Goal: Task Accomplishment & Management: Manage account settings

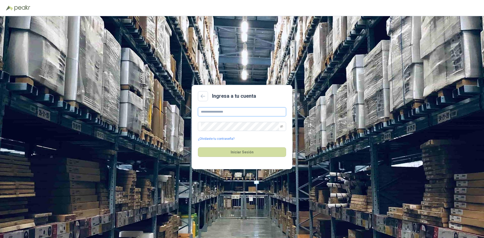
click at [219, 115] on input "text" at bounding box center [242, 111] width 88 height 9
type input "**********"
click at [281, 127] on icon "eye-invisible" at bounding box center [281, 126] width 3 height 3
click at [160, 129] on div "**********" at bounding box center [242, 127] width 484 height 222
click at [239, 152] on button "Iniciar Sesión" at bounding box center [242, 153] width 88 height 10
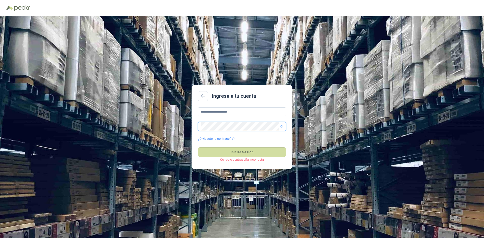
click at [200, 125] on span at bounding box center [242, 126] width 88 height 9
click at [219, 140] on link "¿Olvidaste tu contraseña?" at bounding box center [216, 139] width 37 height 5
click at [214, 113] on input "text" at bounding box center [242, 111] width 88 height 9
type input "**********"
click at [216, 139] on link "¿Olvidaste tu contraseña?" at bounding box center [216, 139] width 37 height 5
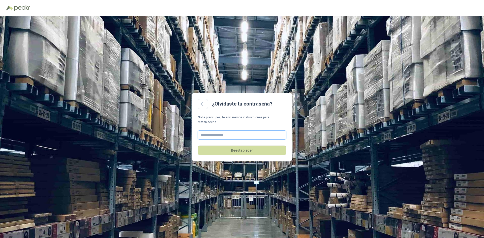
click at [219, 133] on input "text" at bounding box center [242, 135] width 88 height 9
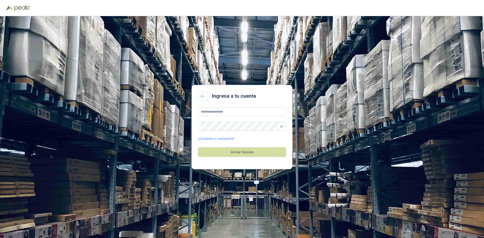
click at [272, 55] on div "Ingresa a tu cuenta ¿Olvidaste tu contraseña? Iniciar Sesión" at bounding box center [242, 127] width 484 height 222
click at [219, 112] on input "text" at bounding box center [242, 111] width 88 height 9
type input "**********"
click at [222, 57] on div "**********" at bounding box center [242, 127] width 484 height 222
click at [233, 153] on button "Iniciar Sesión" at bounding box center [242, 153] width 88 height 10
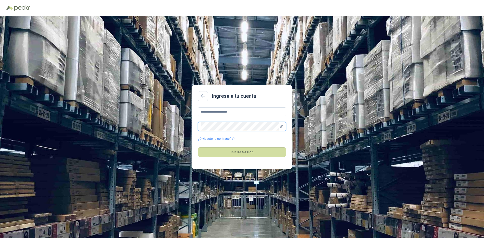
click at [282, 126] on icon "eye-invisible" at bounding box center [281, 126] width 3 height 3
click at [198, 148] on button "Iniciar Sesión" at bounding box center [242, 153] width 88 height 10
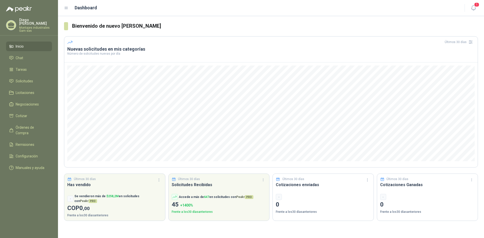
click at [21, 44] on span "Inicio" at bounding box center [20, 47] width 8 height 6
click at [23, 78] on span "Solicitudes" at bounding box center [24, 81] width 17 height 6
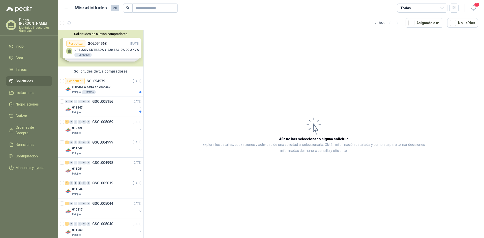
click at [97, 46] on div "Solicitudes de nuevos compradores Por cotizar SOL054568 [DATE] UPS 220V ENTRADA…" at bounding box center [101, 48] width 86 height 37
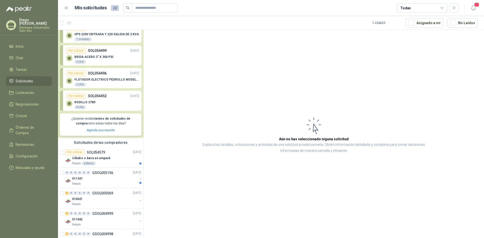
scroll to position [16, 0]
click at [103, 154] on p "SOL054579" at bounding box center [96, 152] width 18 height 4
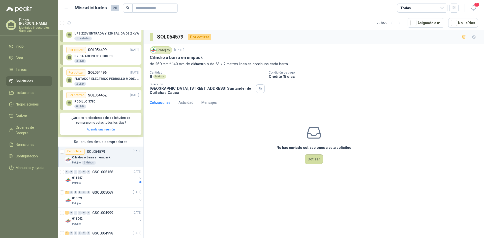
click at [189, 75] on div "6 Metros" at bounding box center [207, 76] width 115 height 4
click at [366, 73] on p "Condición de pago" at bounding box center [375, 73] width 213 height 4
click at [391, 78] on p "Crédito 15 días" at bounding box center [375, 76] width 213 height 4
click at [417, 68] on div "Patojito [DATE] Cilindro o barra en empack de 260 mm * 140 mm de diámetro o de …" at bounding box center [314, 70] width 329 height 48
click at [398, 69] on div "Patojito [DATE] Cilindro o barra en empack de 260 mm * 140 mm de diámetro o de …" at bounding box center [314, 70] width 329 height 48
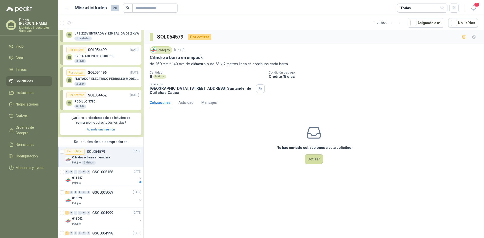
click at [395, 68] on div "Patojito [DATE] Cilindro o barra en empack de 260 mm * 140 mm de diámetro o de …" at bounding box center [314, 70] width 329 height 48
drag, startPoint x: 156, startPoint y: 65, endPoint x: 182, endPoint y: 62, distance: 26.6
click at [182, 62] on p "de 260 mm * 140 mm de diámetro o de 6" x 2 metros lineales continuos cada barra" at bounding box center [314, 64] width 329 height 6
click at [361, 58] on div "Cilindro o barra en empack" at bounding box center [314, 57] width 329 height 5
click at [359, 73] on p "Condición de pago" at bounding box center [375, 73] width 213 height 4
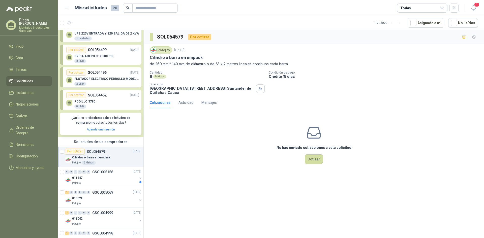
click at [310, 75] on p "Crédito 15 días" at bounding box center [375, 76] width 213 height 4
click at [373, 74] on div "Condición de pago Crédito 15 días" at bounding box center [375, 75] width 213 height 8
click at [184, 105] on div "Actividad" at bounding box center [186, 103] width 15 height 12
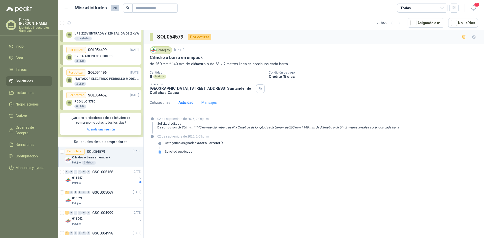
click at [210, 106] on div "Mensajes" at bounding box center [209, 103] width 15 height 12
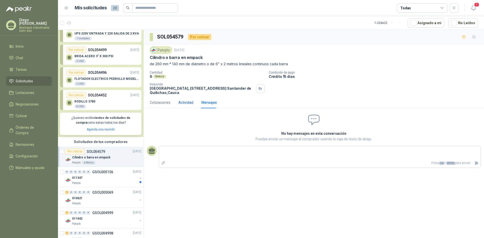
click at [187, 101] on div "Actividad" at bounding box center [186, 103] width 15 height 6
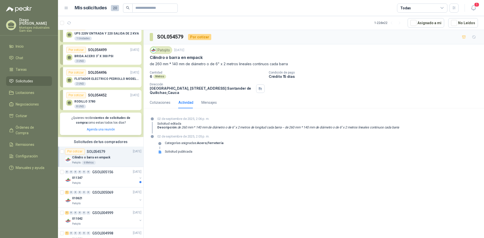
click at [426, 89] on div "Cantidad 6 Metros Condición de pago Crédito 15 días Dirección Parque Industrial…" at bounding box center [314, 83] width 329 height 24
click at [371, 164] on div "SOL054579 Por cotizar Patojito [DATE] Cilindro o barra en empack de 260 mm * 14…" at bounding box center [314, 135] width 341 height 210
click at [290, 182] on div "SOL054579 Por cotizar Patojito [DATE] Cilindro o barra en empack de 260 mm * 14…" at bounding box center [314, 135] width 341 height 210
click at [351, 159] on section "02 de septiembre de 2025, 2:06 p. m. Solicitud editada Descripción : de 260 mm …" at bounding box center [314, 138] width 341 height 50
click at [350, 154] on div "[DATE] 2:05 p. m. Categorías asignadas: Acero , Ferretería Solicitud publicada" at bounding box center [314, 146] width 329 height 24
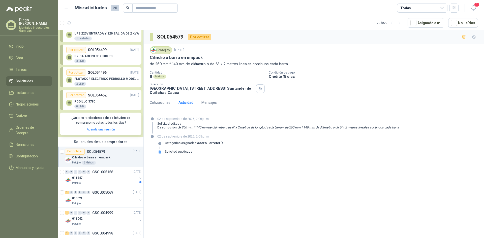
click at [317, 156] on div "[DATE] 2:05 p. m. Categorías asignadas: Acero , Ferretería Solicitud publicada" at bounding box center [314, 146] width 329 height 24
click at [294, 161] on section "02 de septiembre de 2025, 2:06 p. m. Solicitud editada Descripción : de 260 mm …" at bounding box center [314, 138] width 341 height 50
click at [104, 171] on p "GSOL005156" at bounding box center [102, 173] width 21 height 4
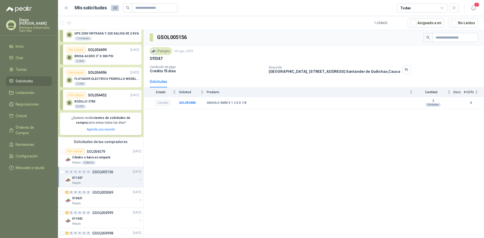
click at [99, 173] on p "GSOL005156" at bounding box center [102, 173] width 21 height 4
click at [100, 172] on p "GSOL005156" at bounding box center [102, 173] width 21 height 4
click at [99, 194] on p "GSOL005069" at bounding box center [102, 193] width 21 height 4
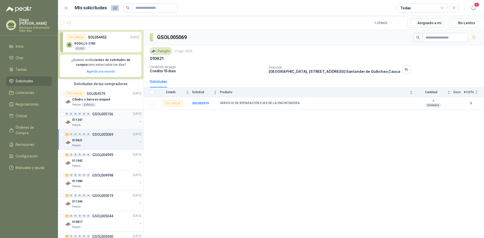
scroll to position [75, 0]
click at [366, 146] on div "GSOL005069 Patojito [DATE] 010621 Condición de pago Crédito 15 días Dirección […" at bounding box center [314, 135] width 341 height 210
click at [351, 142] on div "GSOL005069 Patojito [DATE] 010621 Condición de pago Crédito 15 días Dirección […" at bounding box center [314, 135] width 341 height 210
click at [205, 102] on b "SOL052979" at bounding box center [200, 104] width 17 height 4
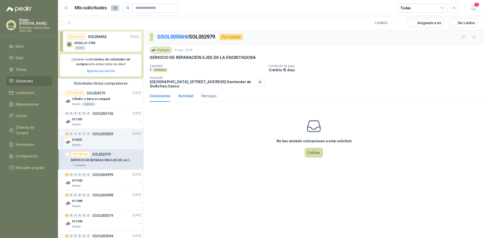
click at [188, 96] on div "Actividad" at bounding box center [186, 96] width 15 height 6
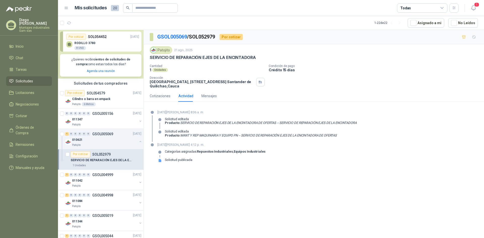
drag, startPoint x: 184, startPoint y: 135, endPoint x: 354, endPoint y: 143, distance: 170.3
click at [354, 143] on section "[DATE][PERSON_NAME] 8:36 a. m. Solicitud editada Producto : SERVICIO DE REPARAC…" at bounding box center [314, 138] width 341 height 65
click at [346, 90] on div "Patojito [DATE] SERVICIO DE REPARACIÓN EJES DE LA ENCINTADORA Cantidad 1 Unidad…" at bounding box center [314, 67] width 341 height 46
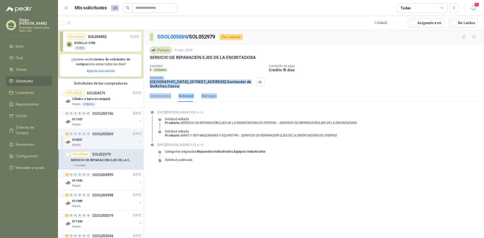
click at [347, 90] on div "GSOL005069 / SOL052979 Por cotizar Patojito [DATE] SERVICIO DE REPARACIÓN EJES …" at bounding box center [314, 100] width 341 height 141
click at [353, 89] on div "Patojito [DATE] SERVICIO DE REPARACIÓN EJES DE LA ENCINTADORA Cantidad 1 Unidad…" at bounding box center [314, 67] width 341 height 46
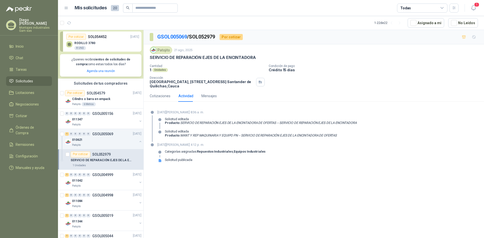
click at [91, 43] on p "RODILLO 3780" at bounding box center [84, 43] width 21 height 4
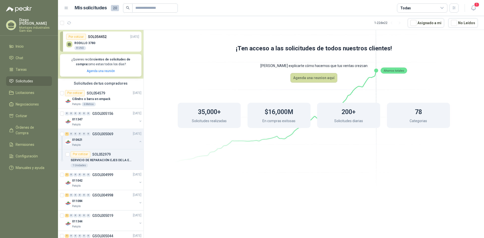
click at [23, 78] on span "Solicitudes" at bounding box center [24, 81] width 17 height 6
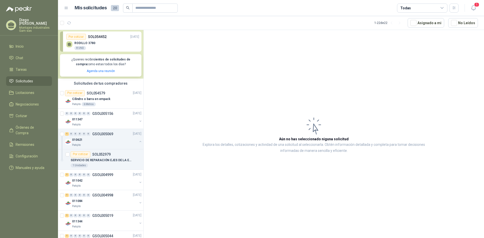
click at [115, 38] on div "Por cotizar SOL054452 [DATE]" at bounding box center [102, 37] width 73 height 6
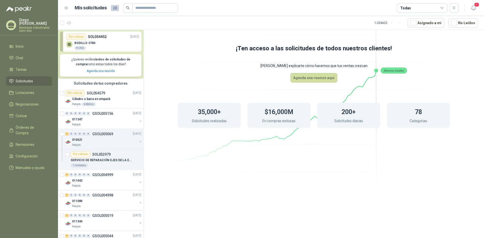
click at [27, 78] on span "Solicitudes" at bounding box center [24, 81] width 17 height 6
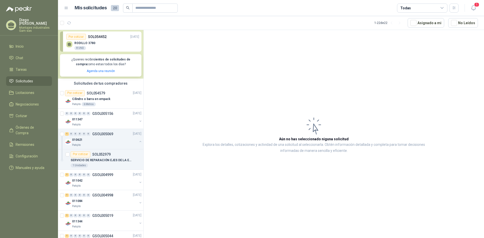
click at [75, 40] on div "RODILLO 3780 8 UND" at bounding box center [102, 45] width 73 height 11
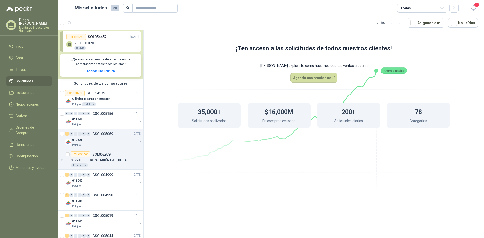
click at [75, 37] on div "Por cotizar" at bounding box center [76, 37] width 20 height 6
click at [134, 35] on p "[DATE]" at bounding box center [134, 37] width 9 height 5
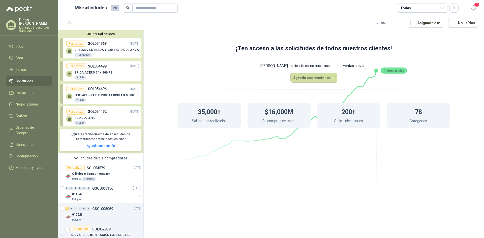
click at [113, 49] on p "UPS 220V ENTRADA Y 220 SALIDA DE 2 KVA" at bounding box center [106, 50] width 65 height 4
click at [70, 44] on div "Por cotizar" at bounding box center [76, 44] width 20 height 6
click at [123, 48] on div "UPS 220V ENTRADA Y 220 SALIDA DE 2 KVA 1 Unidades" at bounding box center [102, 52] width 73 height 11
click at [112, 71] on div "[PERSON_NAME] 3" X 300 PSI 3 UND" at bounding box center [102, 74] width 73 height 11
click at [113, 96] on p "FLOTADOR ELECTRICO PEDROLLO MODELO VIYILANT PARA AGUAS NEGRAS" at bounding box center [106, 96] width 65 height 4
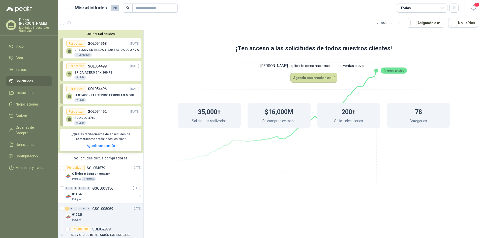
click at [110, 116] on div "RODILLO 3780 8 UND" at bounding box center [102, 120] width 73 height 11
click at [104, 170] on p "SOL054579" at bounding box center [96, 169] width 18 height 4
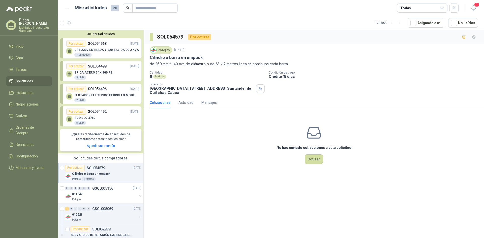
click at [113, 50] on p "UPS 220V ENTRADA Y 220 SALIDA DE 2 KVA" at bounding box center [106, 50] width 65 height 4
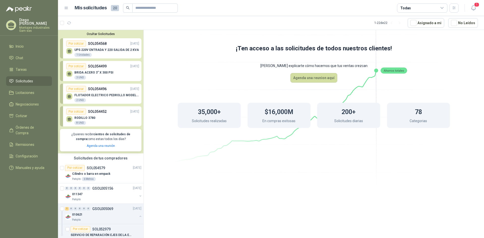
click at [102, 120] on div "RODILLO 3780 8 UND" at bounding box center [102, 120] width 73 height 11
click at [75, 111] on div "Por cotizar" at bounding box center [76, 112] width 20 height 6
click at [100, 87] on p "SOL054496" at bounding box center [97, 89] width 19 height 6
click at [99, 71] on p "BRIDA ACERO 3" X 300 PSI" at bounding box center [93, 73] width 39 height 4
click at [23, 78] on span "Solicitudes" at bounding box center [24, 81] width 17 height 6
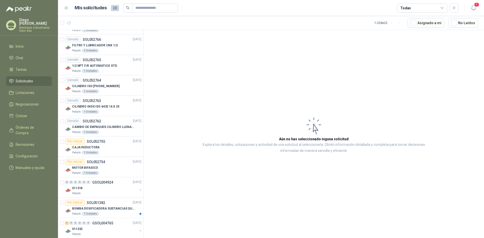
scroll to position [400, 0]
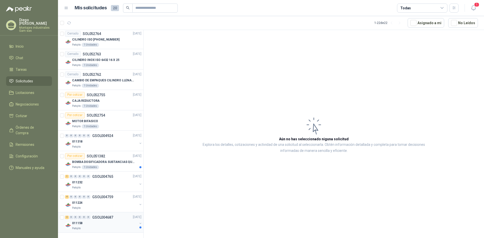
click at [85, 220] on div "2 0 0 0 0 0 GSOL004687 [DATE]" at bounding box center [103, 218] width 77 height 6
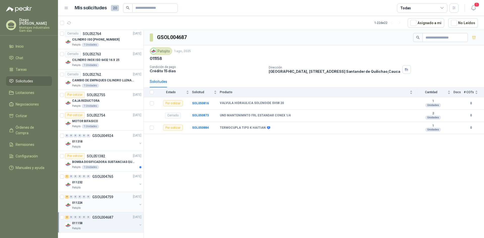
click at [98, 199] on p "GSOL004759" at bounding box center [102, 198] width 21 height 4
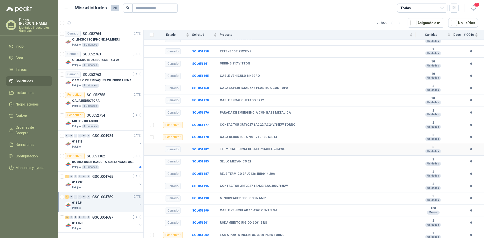
scroll to position [115, 0]
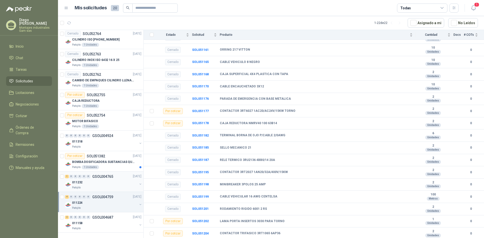
click at [91, 179] on div "1 0 0 0 0 0 GSOL004765 [DATE]" at bounding box center [103, 177] width 77 height 6
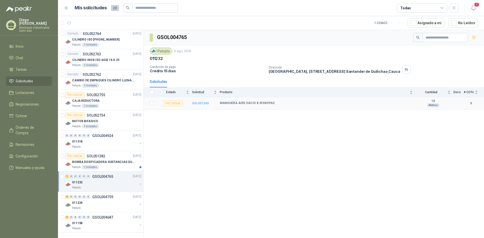
click at [198, 103] on b "SOL051240" at bounding box center [200, 104] width 17 height 4
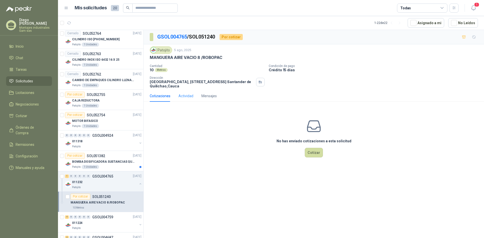
click at [185, 99] on div "Actividad" at bounding box center [186, 96] width 15 height 12
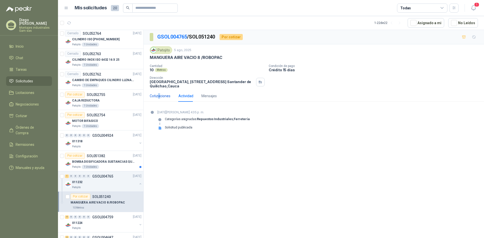
click at [159, 95] on div "Cotizaciones" at bounding box center [160, 96] width 21 height 6
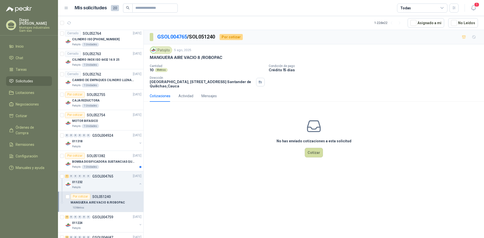
click at [152, 96] on div "Cotizaciones" at bounding box center [160, 96] width 21 height 6
drag, startPoint x: 176, startPoint y: 57, endPoint x: 226, endPoint y: 59, distance: 50.8
click at [226, 59] on div "MANGUERA AIRE VACIO 8 /ROBOPAC" at bounding box center [314, 57] width 329 height 5
copy p "AIRE VACIO 8 /ROBOPAC"
click at [411, 150] on div "No has enviado cotizaciones a esta solicitud Cotizar" at bounding box center [314, 138] width 341 height 64
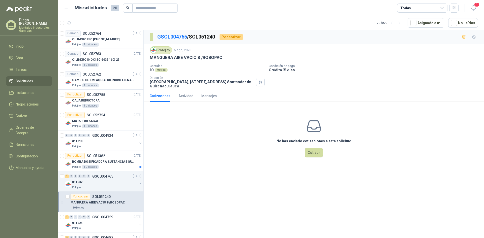
click at [402, 143] on div "No has enviado cotizaciones a esta solicitud Cotizar" at bounding box center [314, 138] width 341 height 64
click at [412, 76] on div "Cantidad 10 Metros Condición de pago Crédito 15 días Dirección Parque Industria…" at bounding box center [314, 76] width 329 height 24
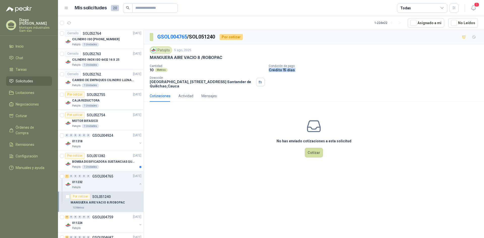
click at [412, 76] on div "Cantidad 10 Metros Condición de pago Crédito 15 días Dirección Parque Industria…" at bounding box center [314, 76] width 329 height 24
click at [410, 83] on div "Cantidad 10 Metros Condición de pago Crédito 15 días Dirección Parque Industria…" at bounding box center [314, 76] width 329 height 24
click at [407, 79] on div "Cantidad 10 Metros Condición de pago Crédito 15 días Dirección Parque Industria…" at bounding box center [314, 76] width 329 height 24
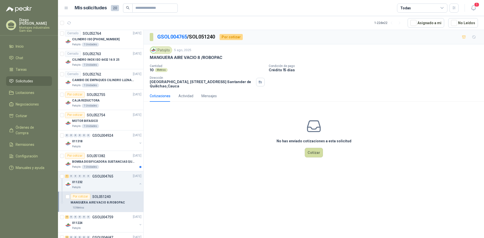
click at [407, 79] on div "Cantidad 10 Metros Condición de pago Crédito 15 días Dirección Parque Industria…" at bounding box center [314, 76] width 329 height 24
click at [406, 79] on div "Cantidad 10 Metros Condición de pago Crédito 15 días Dirección Parque Industria…" at bounding box center [314, 76] width 329 height 24
click at [406, 77] on div "Cantidad 10 Metros Condición de pago Crédito 15 días Dirección Parque Industria…" at bounding box center [314, 76] width 329 height 24
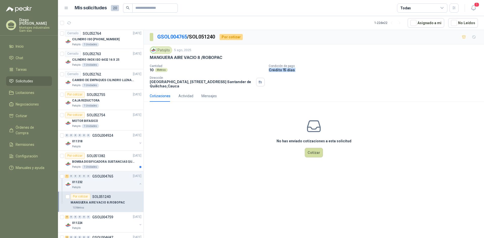
click at [406, 77] on div "Cantidad 10 Metros Condición de pago Crédito 15 días Dirección Parque Industria…" at bounding box center [314, 76] width 329 height 24
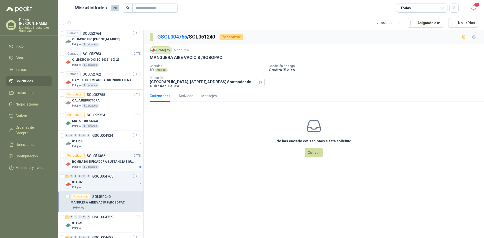
click at [90, 157] on p "SOL051382" at bounding box center [96, 156] width 18 height 4
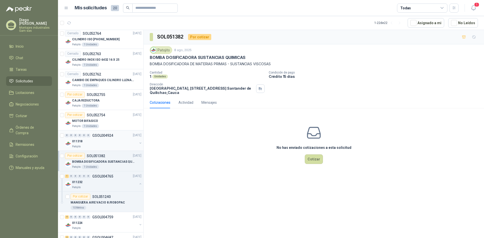
click at [99, 137] on p "GSOL004924" at bounding box center [102, 136] width 21 height 4
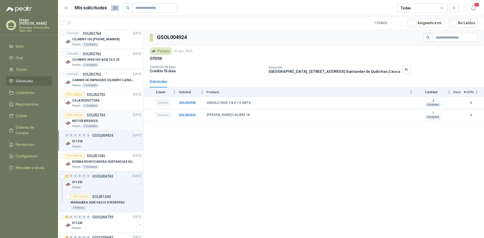
click at [100, 114] on p "SOL052754" at bounding box center [96, 116] width 18 height 4
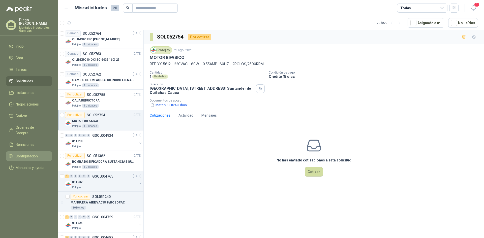
click at [24, 152] on link "Configuración" at bounding box center [29, 157] width 46 height 10
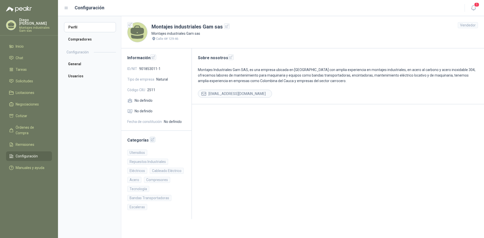
click at [151, 140] on icon "button" at bounding box center [153, 140] width 4 height 4
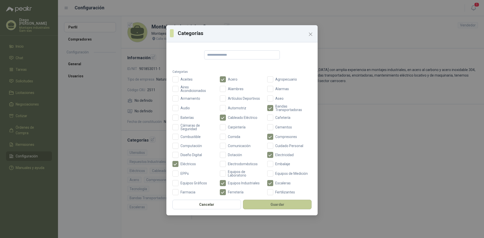
click at [283, 206] on button "Guardar" at bounding box center [277, 205] width 69 height 10
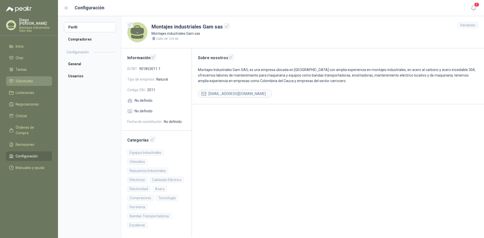
click at [25, 79] on span "Solicitudes" at bounding box center [24, 81] width 17 height 6
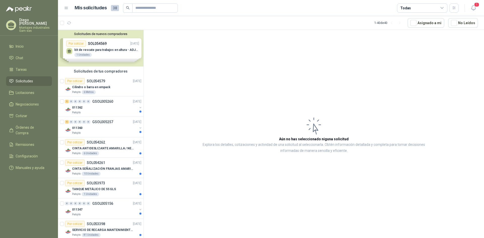
click at [77, 43] on div "Solicitudes de nuevos compradores Por cotizar SOL054569 [DATE] kit de rescate p…" at bounding box center [101, 48] width 86 height 37
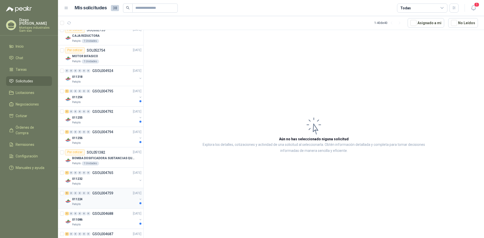
scroll to position [748, 0]
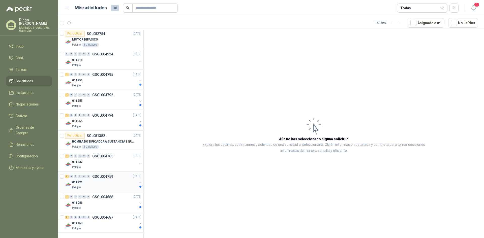
click at [100, 179] on div "5 0 0 0 0 0 GSOL004759 [DATE]" at bounding box center [103, 177] width 77 height 6
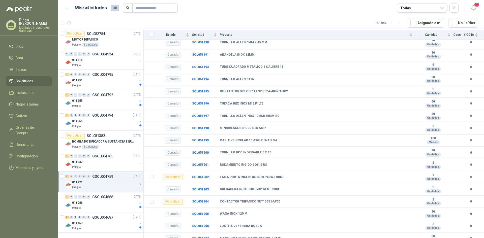
scroll to position [507, 0]
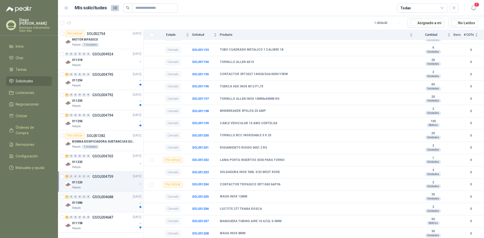
click at [93, 198] on p "GSOL004688" at bounding box center [102, 198] width 21 height 4
